Goal: Feedback & Contribution: Submit feedback/report problem

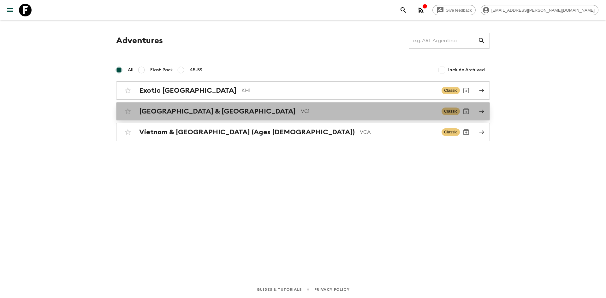
click at [190, 114] on h2 "[GEOGRAPHIC_DATA] & [GEOGRAPHIC_DATA]" at bounding box center [217, 111] width 157 height 8
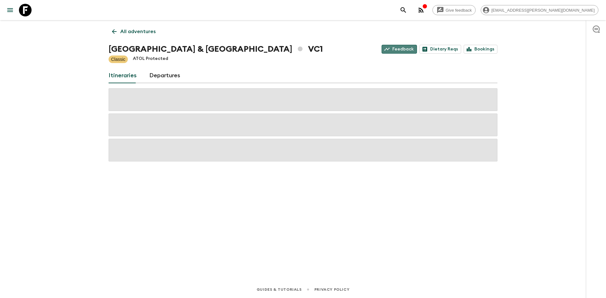
click at [407, 50] on link "Feedback" at bounding box center [399, 49] width 35 height 9
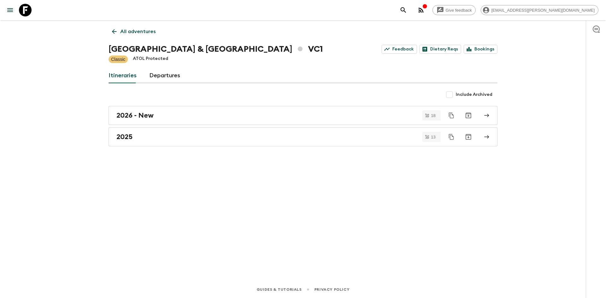
click at [359, 179] on div "All adventures Vietnam & [GEOGRAPHIC_DATA] VC1 Feedback Dietary Reqs Bookings C…" at bounding box center [303, 141] width 404 height 243
